Goal: Obtain resource: Obtain resource

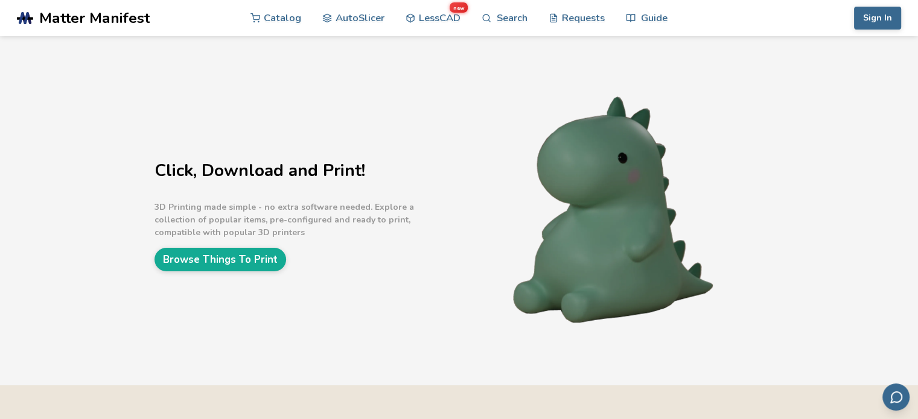
click at [616, 214] on img at bounding box center [613, 210] width 302 height 226
click at [207, 264] on link "Browse Things To Print" at bounding box center [221, 260] width 132 height 24
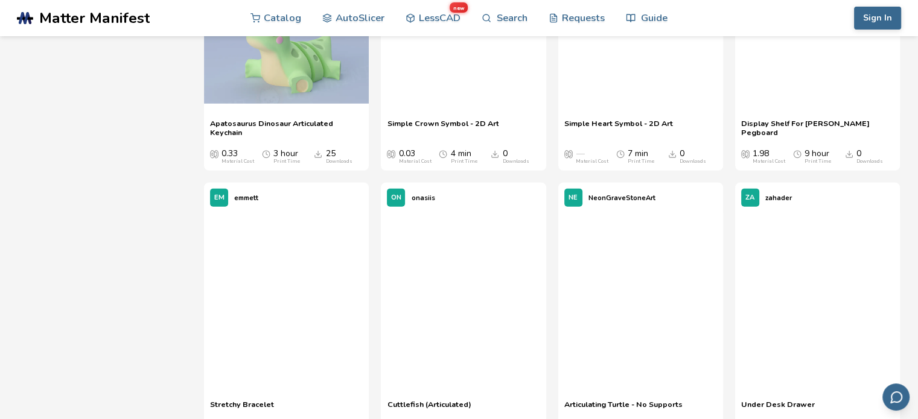
scroll to position [12494, 0]
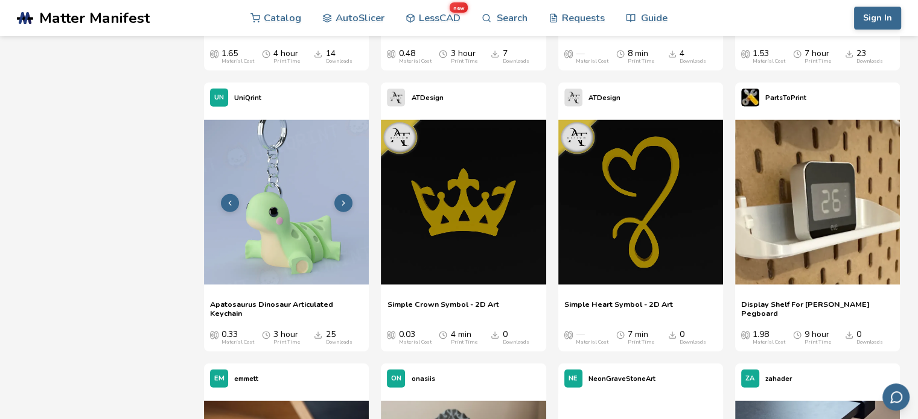
click at [346, 205] on icon at bounding box center [343, 203] width 8 height 8
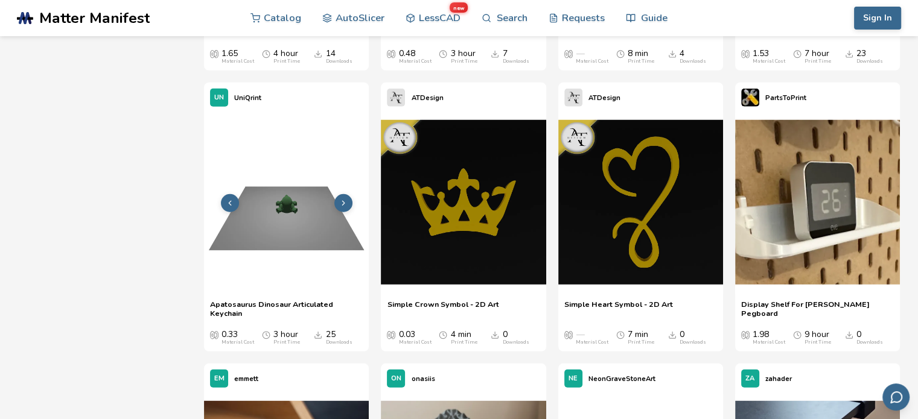
click at [346, 205] on icon at bounding box center [343, 203] width 8 height 8
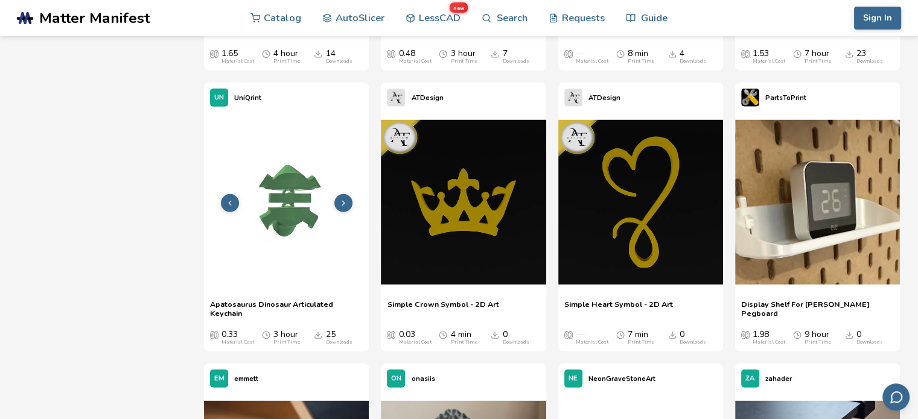
click at [278, 206] on img at bounding box center [286, 202] width 165 height 165
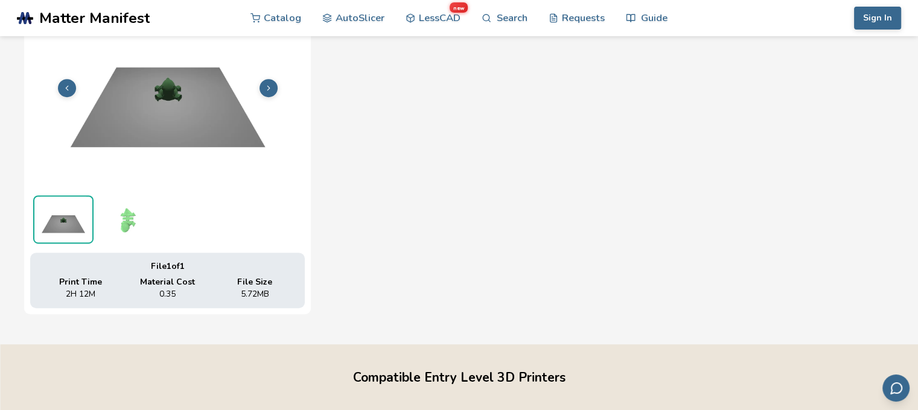
scroll to position [421, 0]
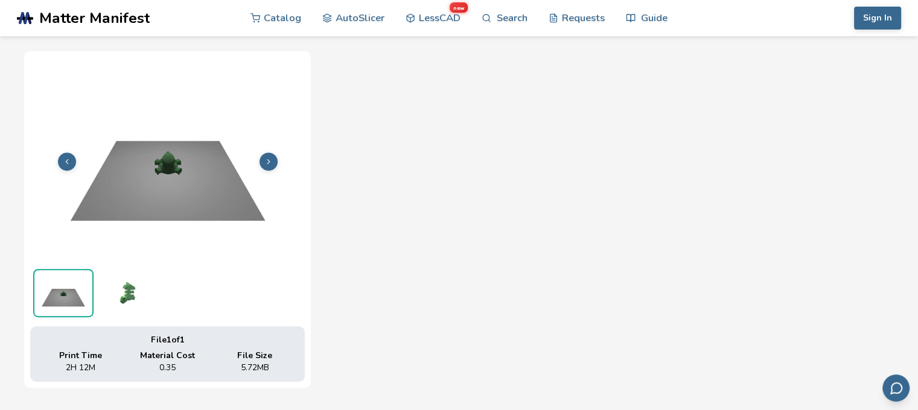
click at [266, 158] on icon at bounding box center [268, 162] width 8 height 8
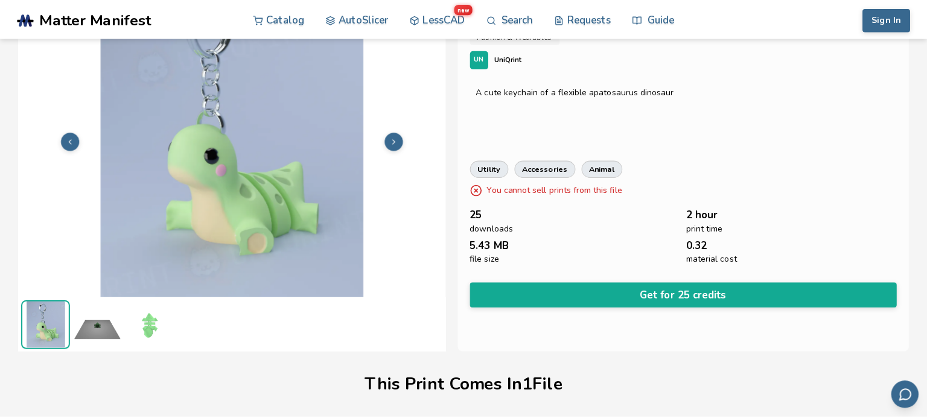
scroll to position [0, 0]
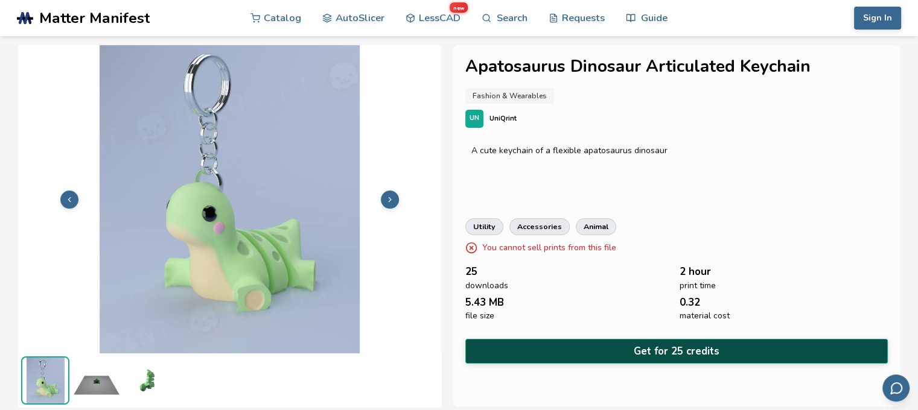
click at [647, 347] on button "Get for 25 credits" at bounding box center [676, 351] width 423 height 25
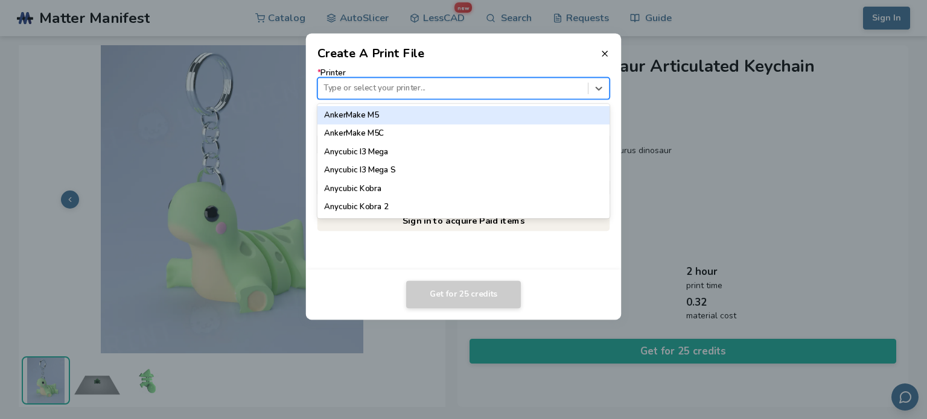
click at [461, 90] on div at bounding box center [453, 88] width 258 height 11
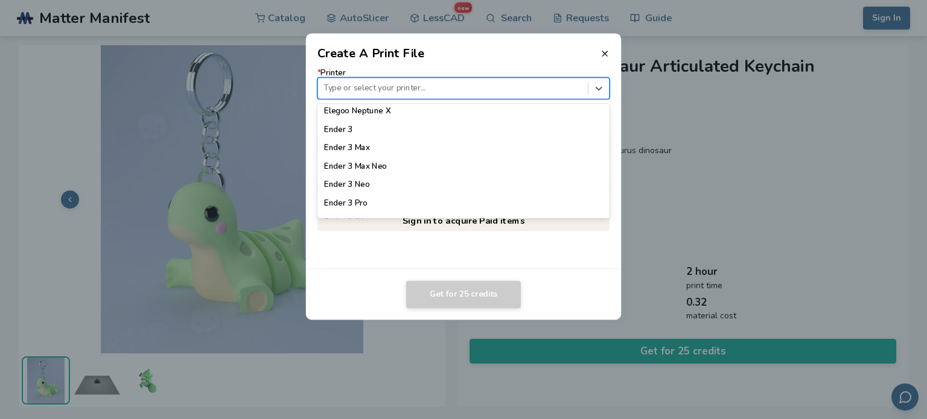
scroll to position [664, 0]
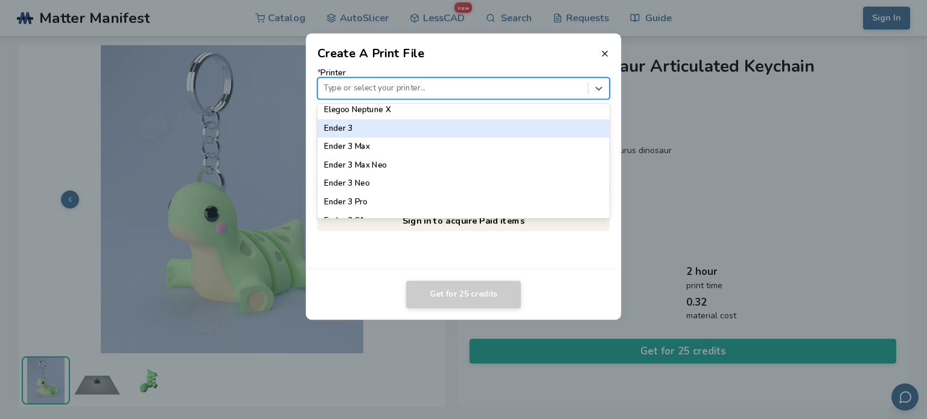
click at [409, 131] on div "Ender 3" at bounding box center [463, 129] width 293 height 18
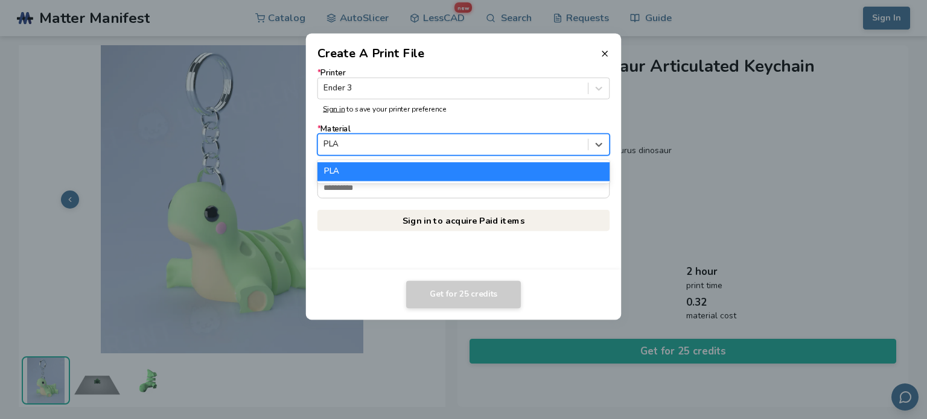
click at [396, 146] on div at bounding box center [453, 144] width 258 height 11
click at [396, 145] on div at bounding box center [453, 144] width 258 height 11
click at [404, 141] on div at bounding box center [453, 144] width 258 height 11
click at [403, 144] on div at bounding box center [453, 144] width 258 height 11
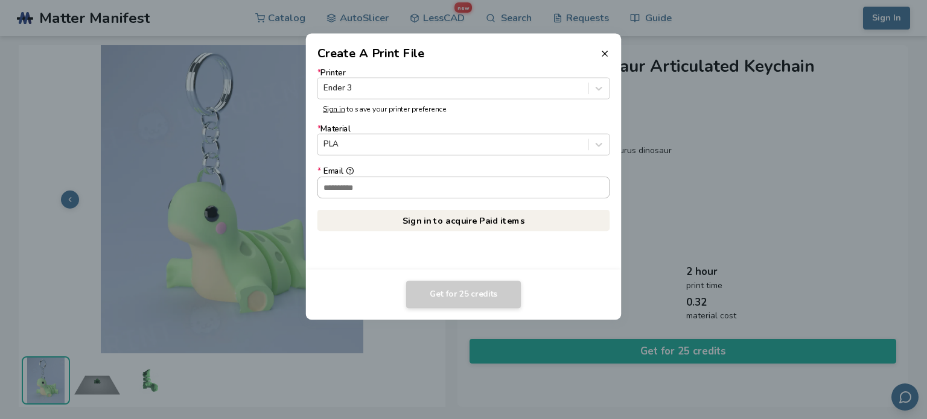
click at [379, 194] on input "* Email" at bounding box center [464, 187] width 292 height 21
type input "**********"
click at [549, 212] on link "Sign in to acquire Paid items" at bounding box center [463, 221] width 293 height 22
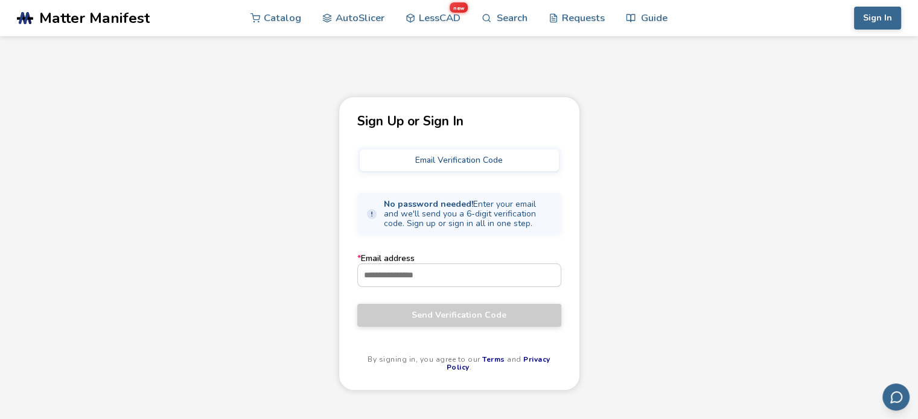
click at [465, 160] on button "Email Verification Code" at bounding box center [459, 161] width 199 height 22
click at [437, 270] on input "* Email address" at bounding box center [459, 275] width 203 height 22
click at [305, 94] on main "Sign Up or Sign In Email Verification Code No password needed! Enter your email…" at bounding box center [459, 241] width 918 height 482
